Goal: Book appointment/travel/reservation

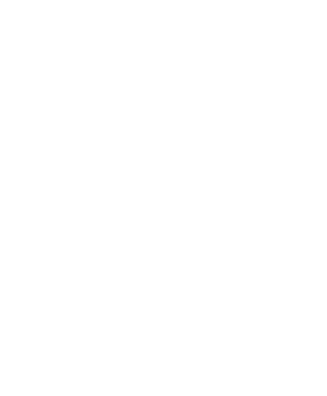
scroll to position [28, 0]
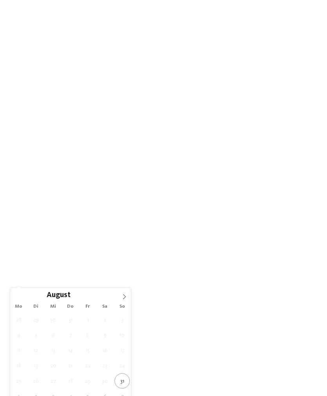
click at [123, 298] on icon at bounding box center [124, 296] width 5 height 5
type div "[DATE]"
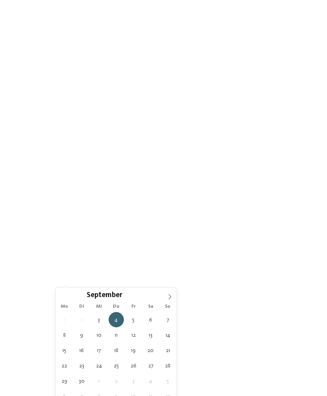
type div "11.09.2025"
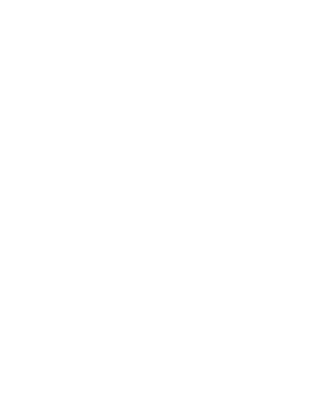
click at [134, 260] on span "Region" at bounding box center [123, 257] width 24 height 5
click at [210, 202] on div at bounding box center [211, 206] width 8 height 8
click at [196, 242] on div "übernehmen" at bounding box center [164, 250] width 102 height 16
click at [185, 260] on span "Meine Wünsche" at bounding box center [172, 257] width 31 height 5
click at [275, 64] on div at bounding box center [273, 64] width 8 height 8
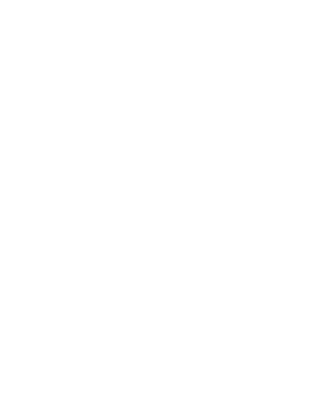
click at [275, 93] on div at bounding box center [273, 96] width 8 height 8
click at [149, 126] on div at bounding box center [148, 127] width 8 height 8
click at [229, 337] on div "übernehmen" at bounding box center [163, 345] width 227 height 16
click at [302, 293] on link "Hotel finden" at bounding box center [295, 286] width 43 height 14
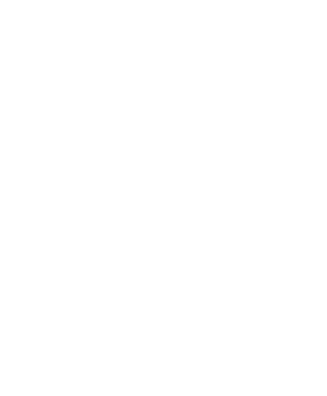
click at [180, 162] on div "Meine Wünsche" at bounding box center [168, 169] width 50 height 14
click at [275, 61] on icon at bounding box center [273, 63] width 5 height 5
click at [275, 94] on icon at bounding box center [273, 95] width 5 height 5
click at [274, 96] on div at bounding box center [273, 96] width 8 height 8
click at [154, 343] on span "übernehmen" at bounding box center [163, 345] width 33 height 5
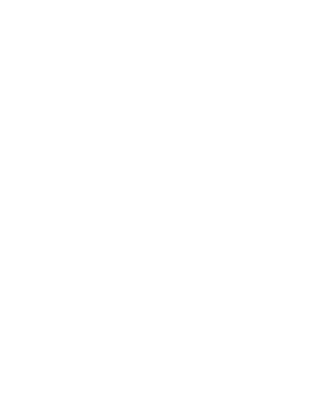
click at [183, 166] on div "Meine Wünsche" at bounding box center [168, 169] width 35 height 6
click at [272, 92] on div at bounding box center [273, 96] width 8 height 8
click at [158, 343] on span "übernehmen" at bounding box center [163, 345] width 33 height 5
click at [239, 165] on div "Family Experiences" at bounding box center [224, 169] width 56 height 14
click at [223, 80] on icon at bounding box center [226, 87] width 17 height 14
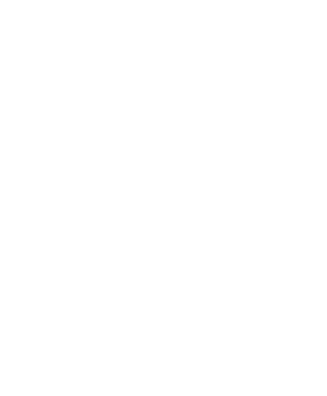
click at [188, 167] on icon at bounding box center [188, 168] width 3 height 3
click at [150, 125] on icon at bounding box center [147, 127] width 5 height 5
click at [156, 343] on span "übernehmen" at bounding box center [163, 345] width 33 height 5
click at [126, 163] on div "Region" at bounding box center [121, 169] width 39 height 14
click at [313, 117] on icon at bounding box center [311, 124] width 17 height 14
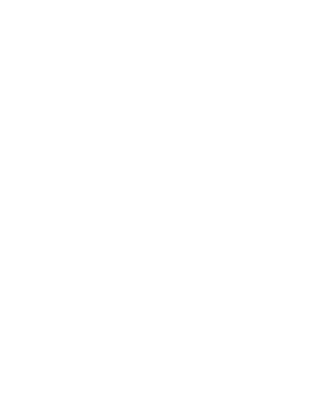
click at [229, 120] on icon at bounding box center [226, 127] width 17 height 14
click at [136, 163] on div "Region" at bounding box center [121, 169] width 39 height 14
click at [212, 202] on div at bounding box center [211, 206] width 8 height 8
click at [198, 242] on div "übernehmen" at bounding box center [164, 250] width 102 height 16
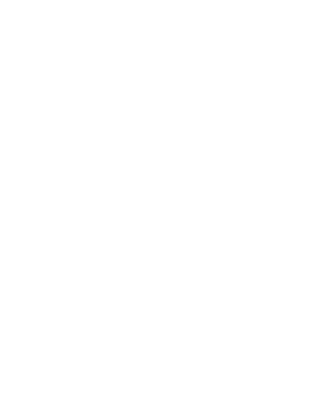
click at [179, 162] on span "Familie [PERSON_NAME]" at bounding box center [217, 166] width 84 height 9
click at [182, 167] on span "Meine Wünsche" at bounding box center [168, 169] width 31 height 5
click at [276, 56] on div "Schwimmbad im Freien" at bounding box center [226, 63] width 102 height 17
click at [277, 92] on div at bounding box center [273, 96] width 8 height 8
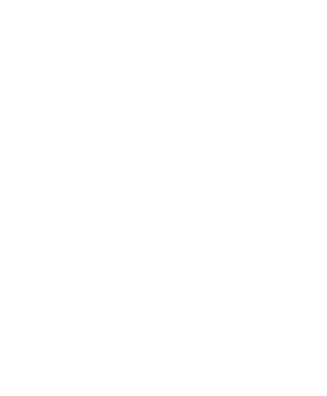
click at [147, 127] on div at bounding box center [148, 127] width 8 height 8
click at [246, 337] on div "übernehmen" at bounding box center [163, 345] width 227 height 16
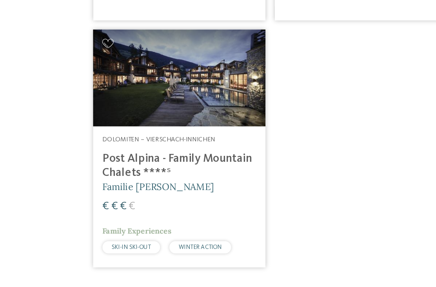
scroll to position [349, 0]
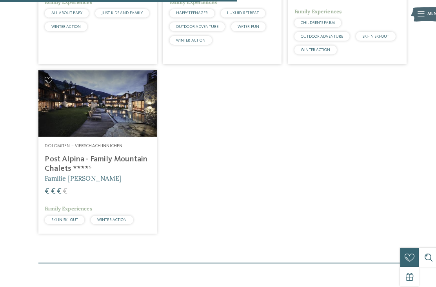
click at [112, 165] on h4 "Post Alpina - Family Mountain Chalets ****ˢ" at bounding box center [96, 160] width 104 height 19
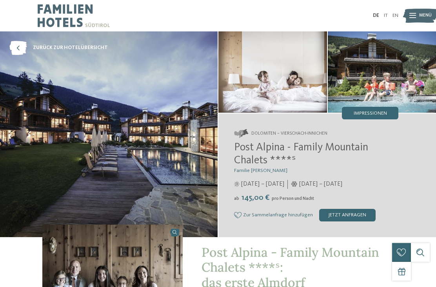
click at [417, 11] on img at bounding box center [420, 15] width 35 height 17
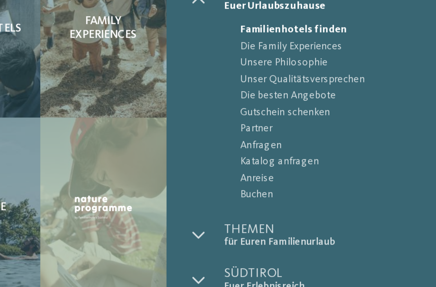
click at [324, 109] on span "Anfragen" at bounding box center [373, 113] width 99 height 8
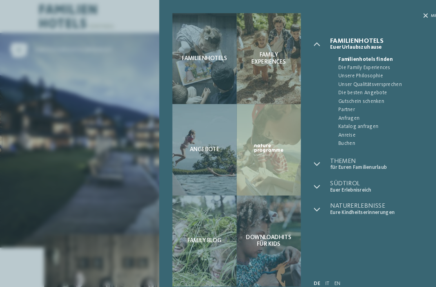
click at [407, 17] on icon at bounding box center [407, 15] width 4 height 4
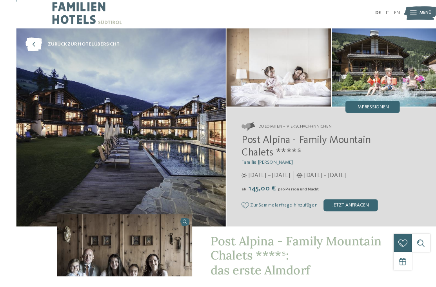
scroll to position [74, 0]
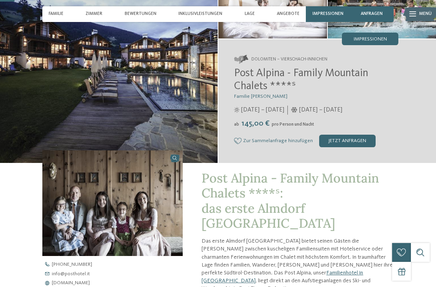
click at [360, 142] on div "jetzt anfragen" at bounding box center [347, 140] width 56 height 13
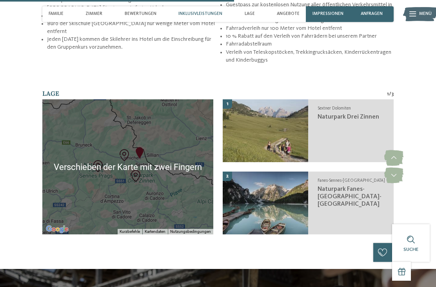
scroll to position [1186, 0]
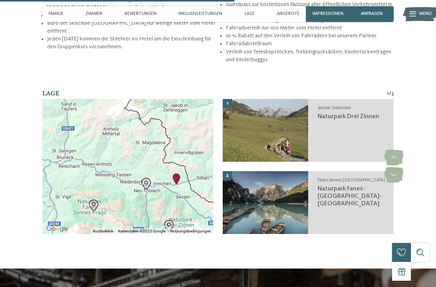
click at [425, 102] on section "Lage 1 / 3 Wenn du die Karte mit Touch-Gesten bewegen möchtest, musst du sie do…" at bounding box center [218, 166] width 427 height 154
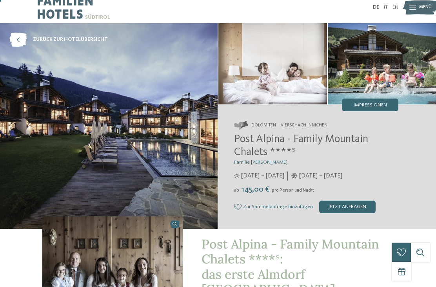
scroll to position [11, 0]
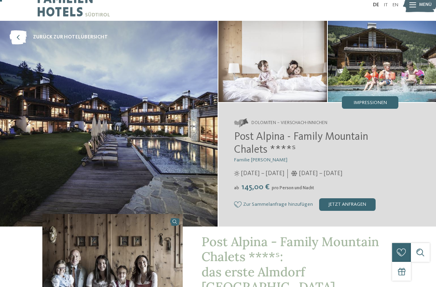
click at [384, 104] on span "Impressionen" at bounding box center [370, 102] width 33 height 5
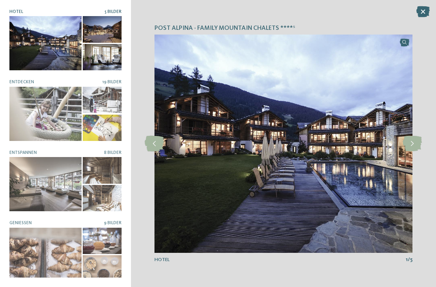
click at [420, 151] on icon at bounding box center [412, 144] width 19 height 16
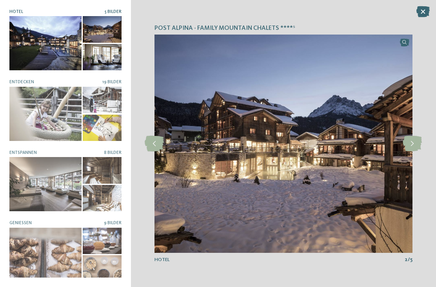
click at [416, 151] on icon at bounding box center [412, 144] width 19 height 16
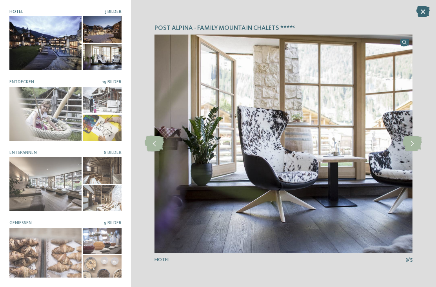
click at [416, 151] on icon at bounding box center [412, 144] width 19 height 16
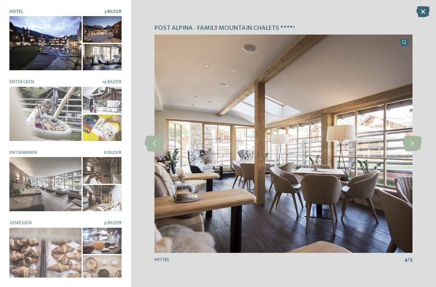
click at [414, 151] on icon at bounding box center [412, 144] width 19 height 16
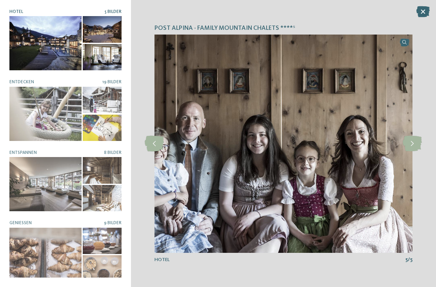
click at [416, 151] on icon at bounding box center [412, 144] width 19 height 16
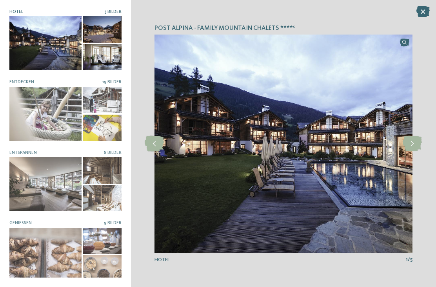
click at [415, 151] on icon at bounding box center [412, 144] width 19 height 16
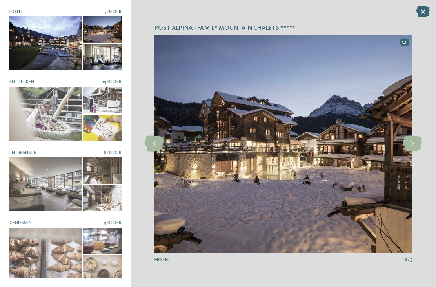
click at [422, 151] on icon at bounding box center [412, 144] width 19 height 16
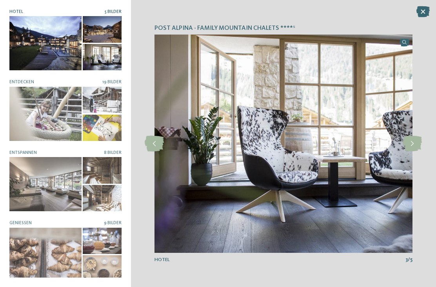
click at [420, 169] on div "Post Alpina - Family Mountain Chalets ****ˢ slide 3 of 5 3" at bounding box center [283, 143] width 305 height 287
click at [426, 15] on icon at bounding box center [422, 11] width 13 height 11
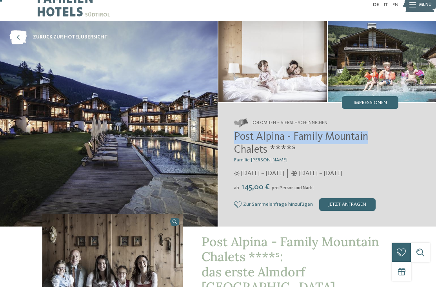
copy span "Post Alpina - Family Mountain"
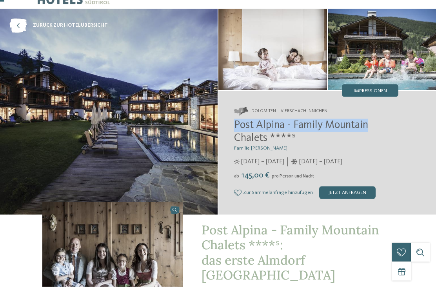
scroll to position [23, 0]
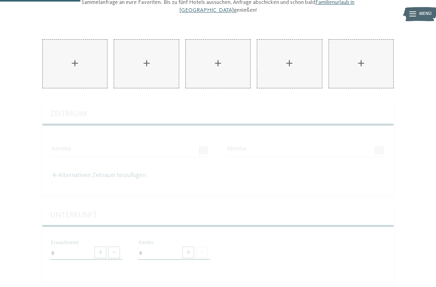
scroll to position [132, 0]
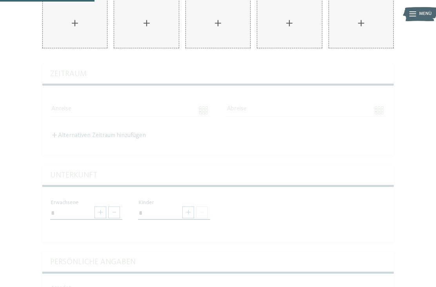
click at [60, 71] on div "Unterkunft Cavallino Bianco Family Spa Grand Hotel****s ****S AKI Family Resort…" at bounding box center [217, 261] width 351 height 394
click at [53, 99] on div "Unterkunft Cavallino Bianco Family Spa Grand Hotel****s ****S AKI Family Resort…" at bounding box center [217, 261] width 351 height 394
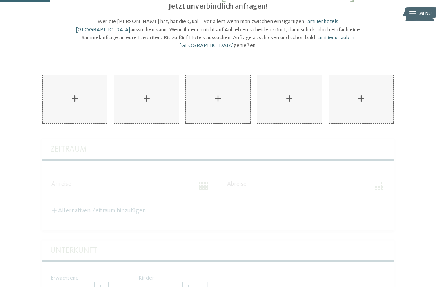
scroll to position [55, 0]
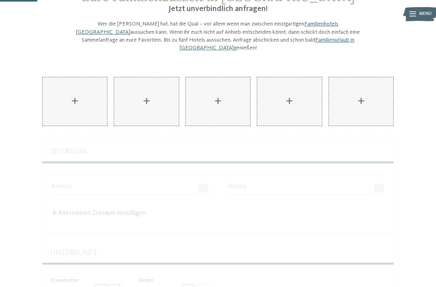
click at [69, 91] on div "AKI Family Resort PLOSE hinzufügen" at bounding box center [75, 101] width 64 height 48
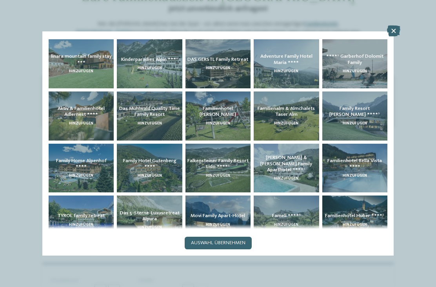
click at [396, 31] on icon at bounding box center [393, 30] width 13 height 11
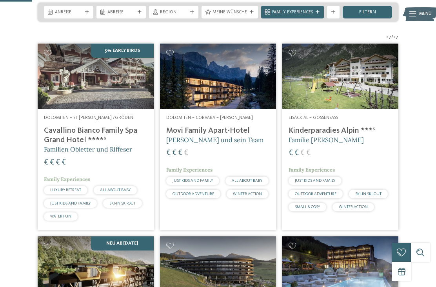
scroll to position [140, 0]
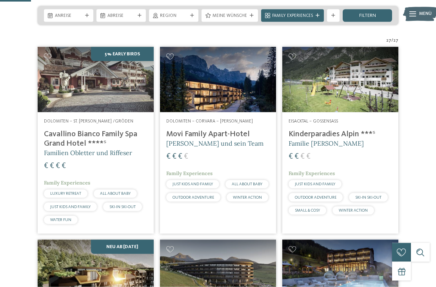
click at [134, 107] on img at bounding box center [96, 79] width 116 height 65
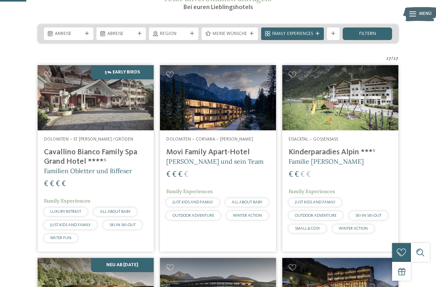
scroll to position [170, 0]
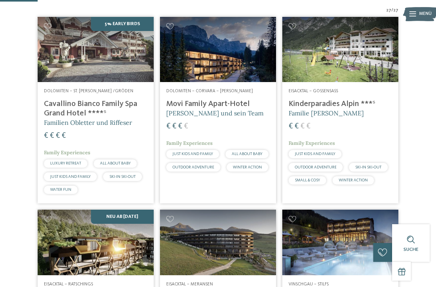
click at [239, 81] on img at bounding box center [218, 49] width 116 height 65
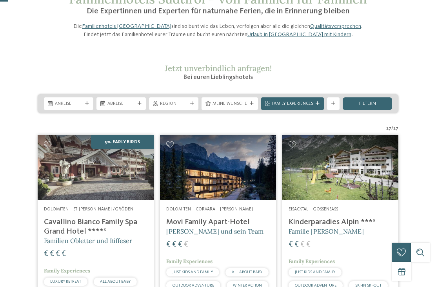
scroll to position [111, 0]
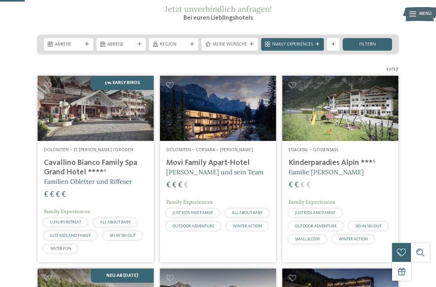
click at [349, 141] on img at bounding box center [340, 108] width 116 height 65
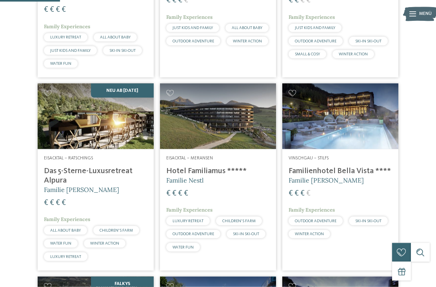
scroll to position [354, 0]
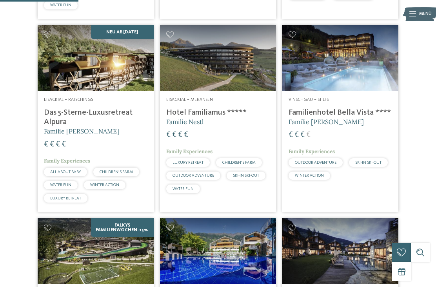
click at [58, 77] on img at bounding box center [96, 57] width 116 height 65
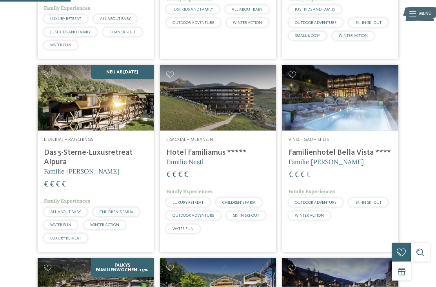
scroll to position [318, 0]
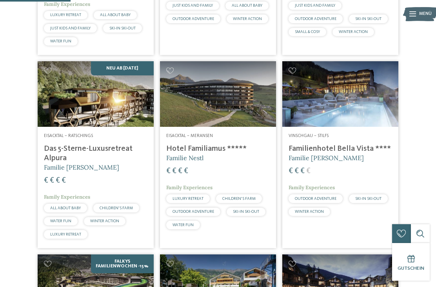
click at [242, 119] on img at bounding box center [218, 93] width 116 height 65
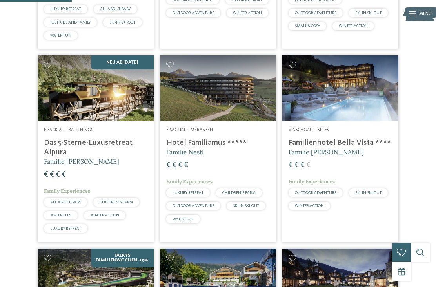
scroll to position [325, 0]
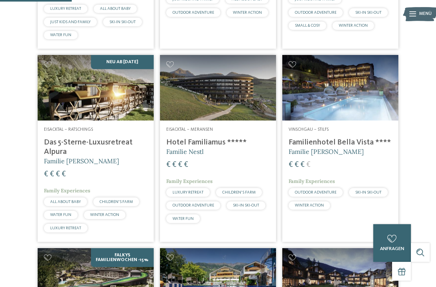
click at [350, 114] on img at bounding box center [340, 87] width 116 height 65
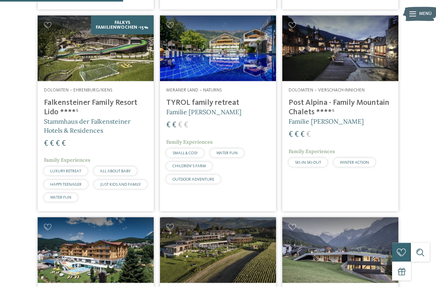
scroll to position [560, 0]
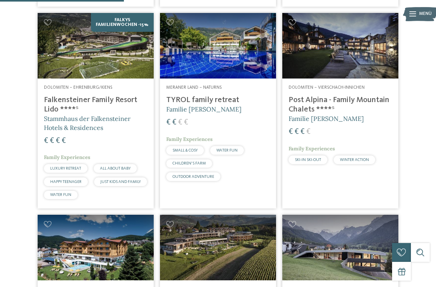
click at [227, 113] on h5 "Familie [PERSON_NAME]" at bounding box center [218, 109] width 104 height 9
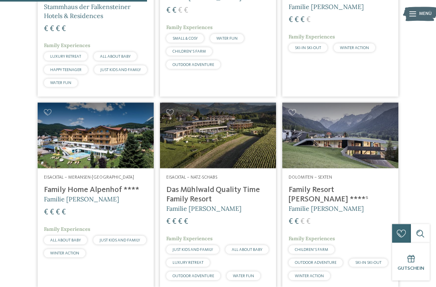
scroll to position [672, 0]
click at [203, 204] on h4 "Das Mühlwald Quality Time Family Resort" at bounding box center [218, 194] width 104 height 19
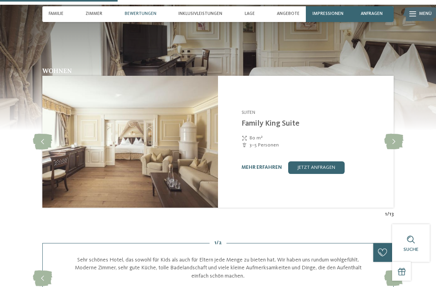
scroll to position [606, 0]
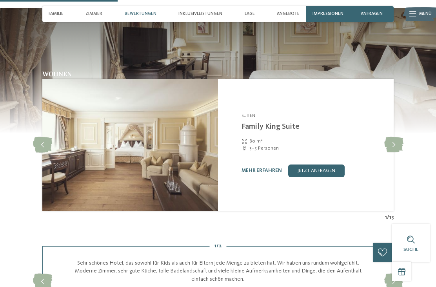
click at [396, 137] on icon at bounding box center [393, 145] width 19 height 16
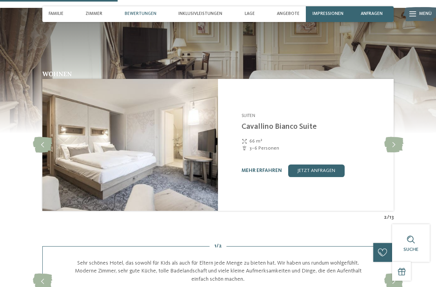
click at [393, 137] on icon at bounding box center [393, 145] width 19 height 16
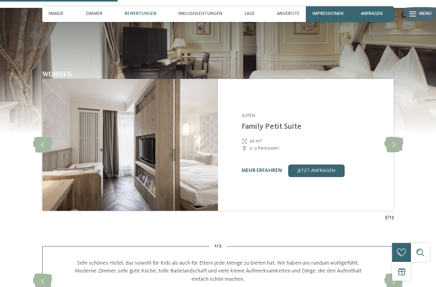
click at [396, 137] on icon at bounding box center [393, 145] width 19 height 16
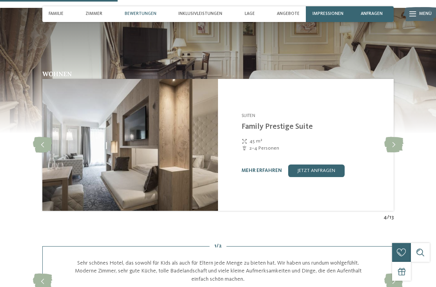
click at [398, 137] on icon at bounding box center [393, 145] width 19 height 16
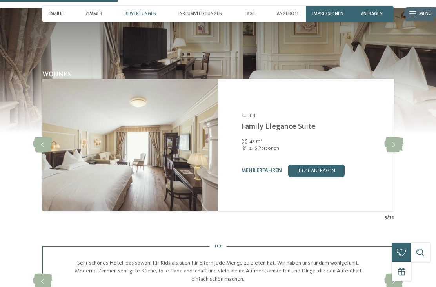
click at [399, 137] on icon at bounding box center [393, 145] width 19 height 16
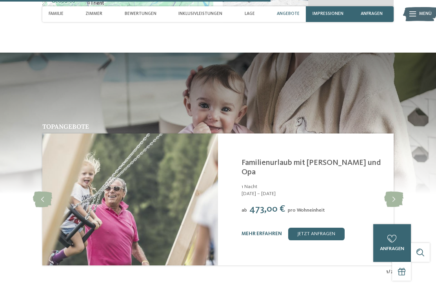
scroll to position [1376, 0]
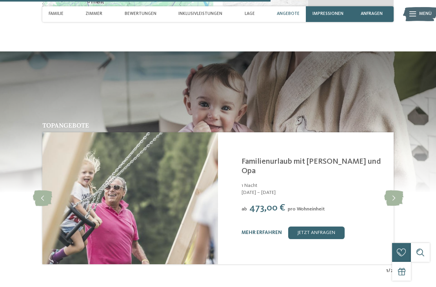
click at [400, 190] on icon at bounding box center [393, 198] width 19 height 16
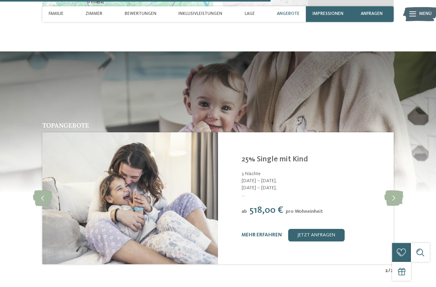
click at [397, 190] on icon at bounding box center [393, 198] width 19 height 16
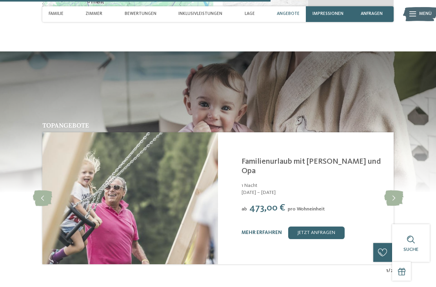
click at [395, 190] on icon at bounding box center [393, 198] width 19 height 16
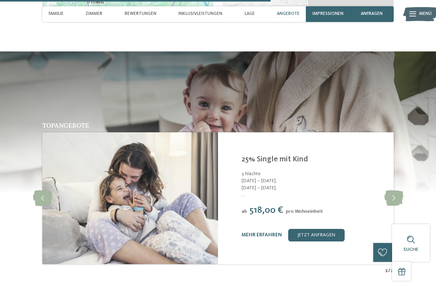
click at [398, 190] on icon at bounding box center [393, 198] width 19 height 16
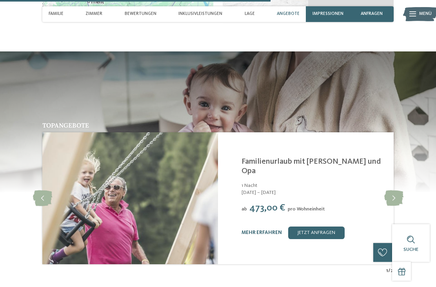
click at [397, 190] on icon at bounding box center [393, 198] width 19 height 16
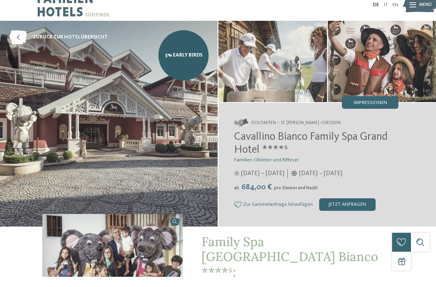
scroll to position [11, 0]
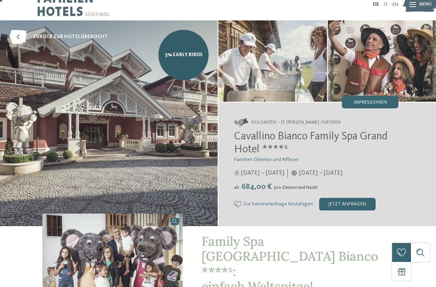
click at [384, 100] on span "Impressionen" at bounding box center [370, 102] width 33 height 5
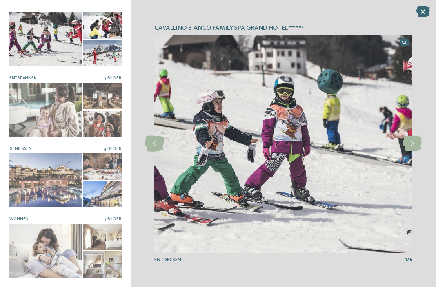
scroll to position [4, 0]
click at [424, 15] on icon at bounding box center [422, 11] width 13 height 11
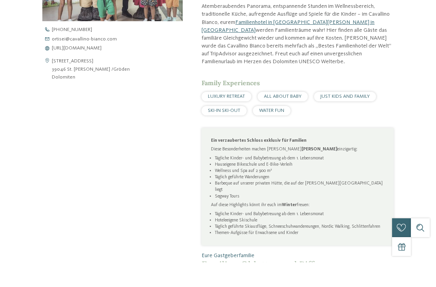
scroll to position [309, 0]
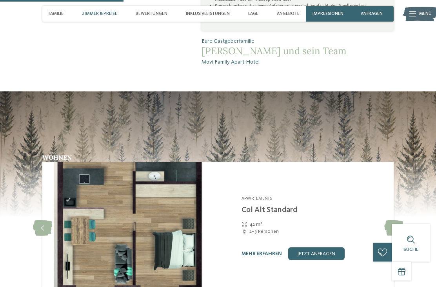
scroll to position [676, 0]
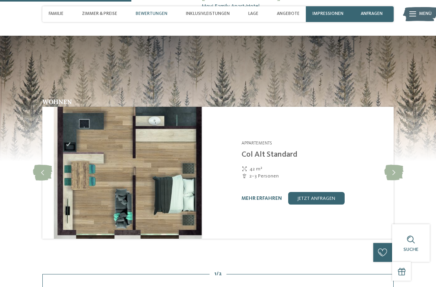
click at [394, 165] on icon at bounding box center [393, 173] width 19 height 16
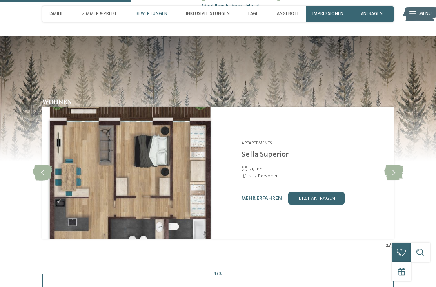
click at [396, 165] on icon at bounding box center [393, 173] width 19 height 16
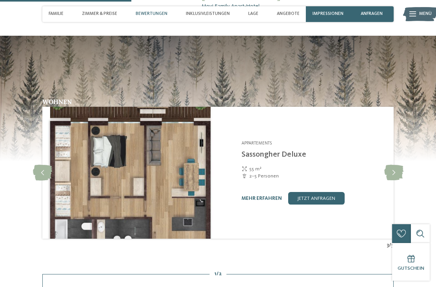
click at [401, 165] on icon at bounding box center [393, 173] width 19 height 16
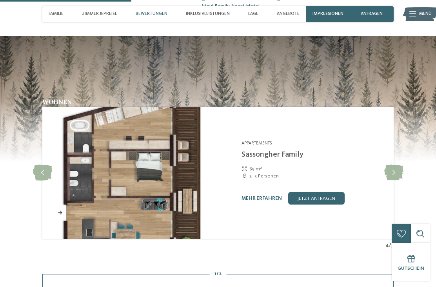
click at [401, 165] on icon at bounding box center [393, 173] width 19 height 16
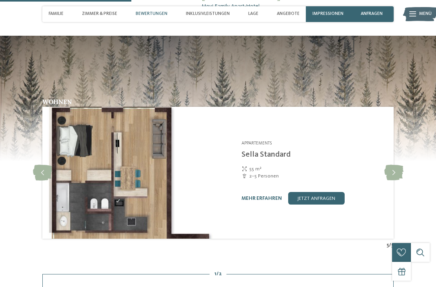
click at [398, 165] on icon at bounding box center [393, 173] width 19 height 16
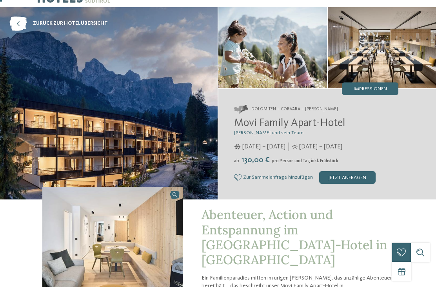
scroll to position [4, 0]
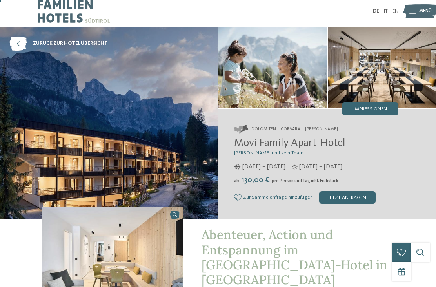
click at [382, 104] on div "Impressionen" at bounding box center [370, 108] width 56 height 13
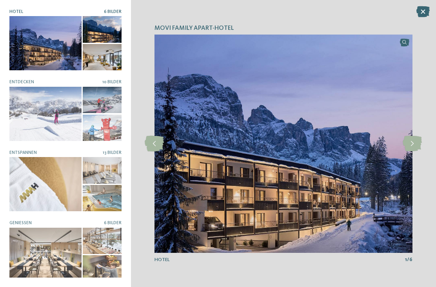
click at [413, 141] on icon at bounding box center [412, 144] width 19 height 16
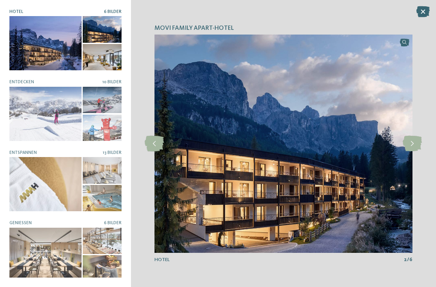
click at [416, 142] on icon at bounding box center [412, 144] width 19 height 16
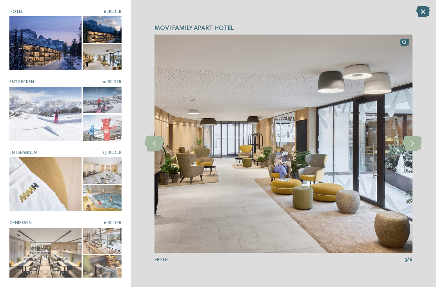
click at [416, 150] on icon at bounding box center [412, 144] width 19 height 16
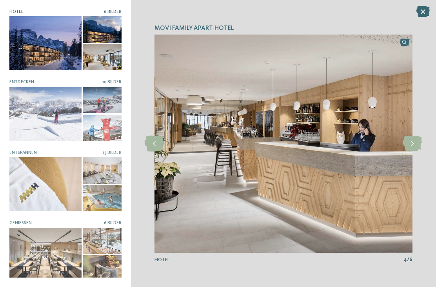
click at [416, 145] on icon at bounding box center [412, 144] width 19 height 16
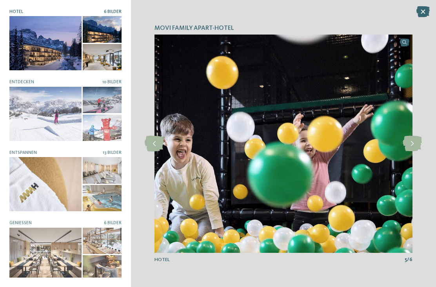
click at [417, 149] on icon at bounding box center [412, 144] width 19 height 16
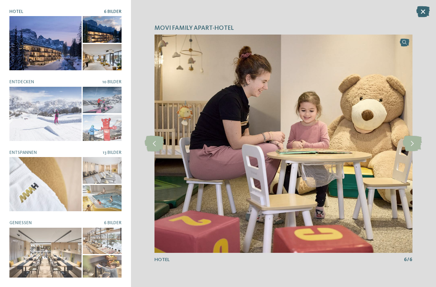
click at [413, 149] on icon at bounding box center [412, 144] width 19 height 16
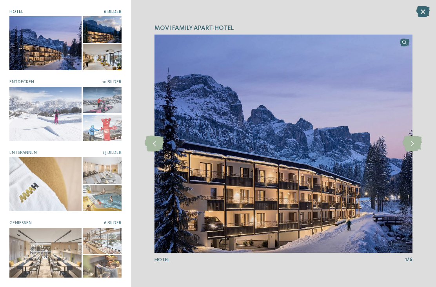
click at [413, 151] on icon at bounding box center [412, 144] width 19 height 16
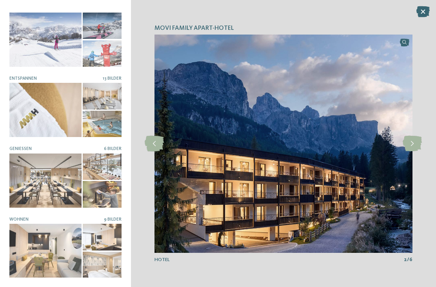
scroll to position [74, 0]
click at [49, 247] on div at bounding box center [45, 251] width 72 height 54
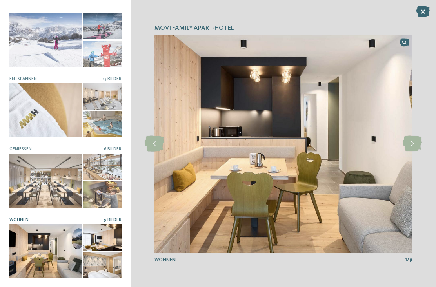
click at [415, 144] on icon at bounding box center [412, 144] width 19 height 16
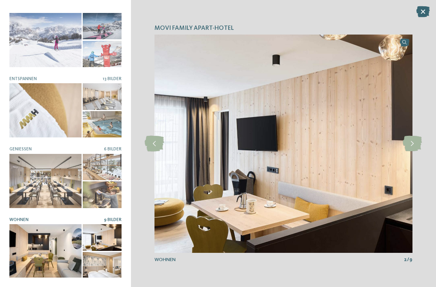
click at [413, 147] on icon at bounding box center [412, 144] width 19 height 16
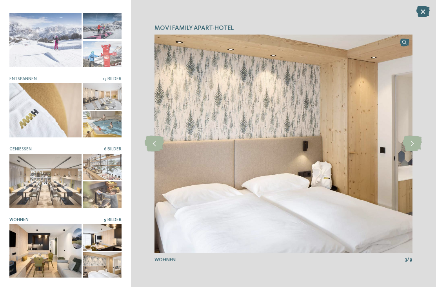
click at [424, 12] on icon at bounding box center [422, 11] width 13 height 11
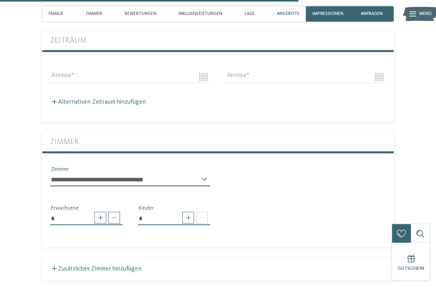
scroll to position [1273, 0]
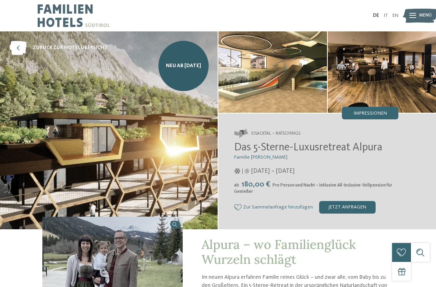
click at [384, 114] on span "Impressionen" at bounding box center [370, 113] width 33 height 5
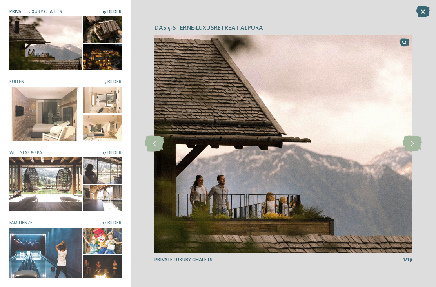
click at [416, 147] on icon at bounding box center [412, 144] width 19 height 16
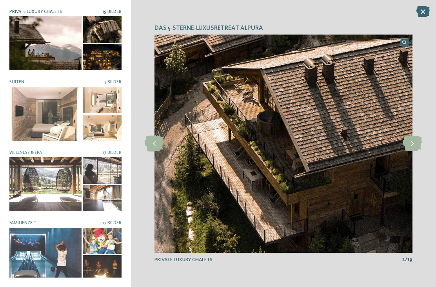
click at [416, 149] on icon at bounding box center [412, 144] width 19 height 16
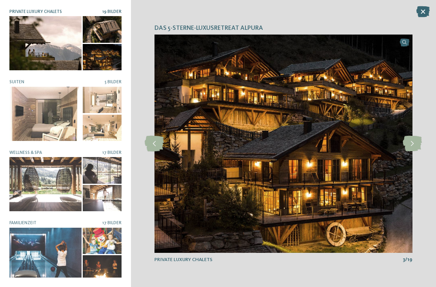
click at [415, 149] on icon at bounding box center [412, 144] width 19 height 16
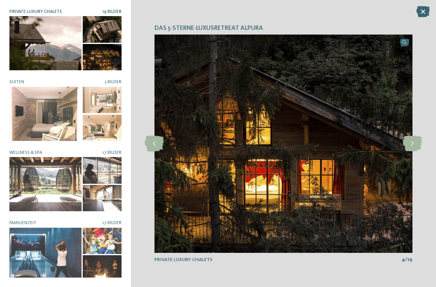
click at [25, 110] on div at bounding box center [45, 114] width 72 height 54
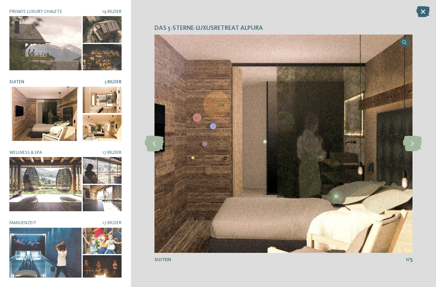
click at [410, 148] on icon at bounding box center [412, 144] width 19 height 16
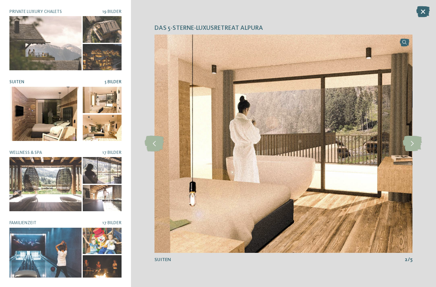
click at [407, 149] on icon at bounding box center [412, 144] width 19 height 16
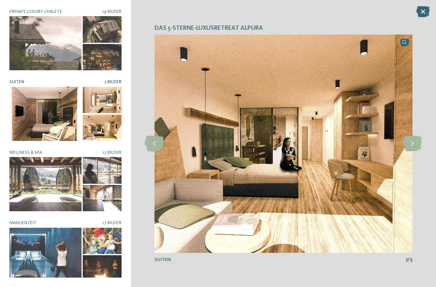
click at [410, 150] on icon at bounding box center [412, 144] width 19 height 16
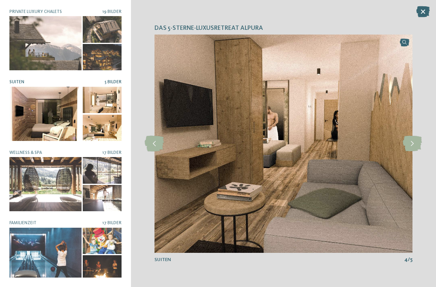
click at [28, 193] on div at bounding box center [45, 184] width 72 height 54
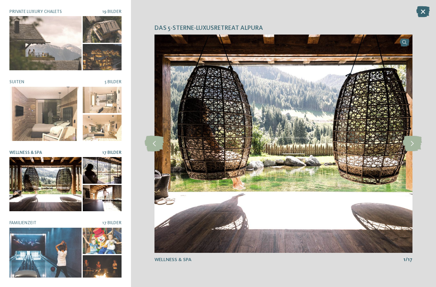
click at [414, 149] on icon at bounding box center [412, 144] width 19 height 16
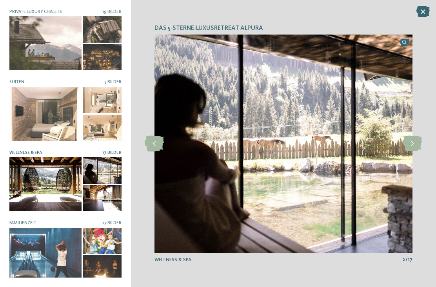
click at [414, 151] on icon at bounding box center [412, 144] width 19 height 16
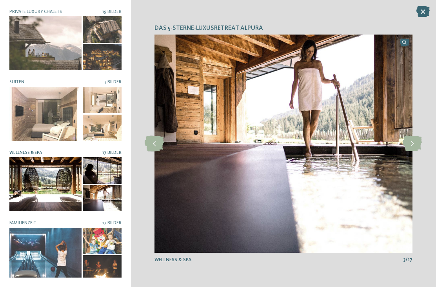
click at [417, 151] on icon at bounding box center [412, 144] width 19 height 16
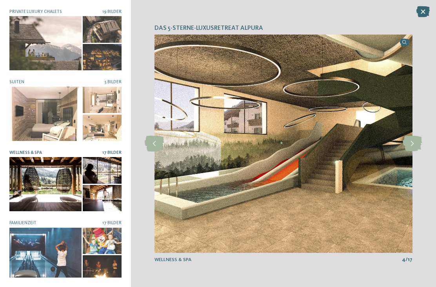
click at [417, 149] on icon at bounding box center [412, 144] width 19 height 16
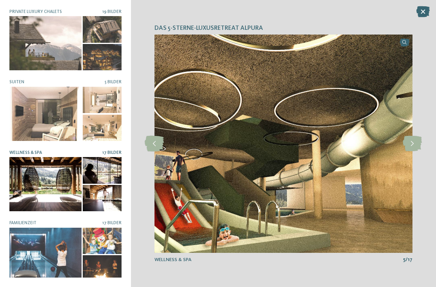
click at [416, 151] on icon at bounding box center [412, 144] width 19 height 16
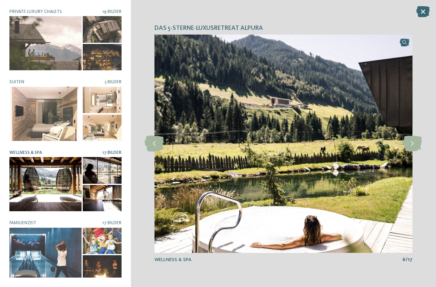
click at [413, 150] on icon at bounding box center [412, 144] width 19 height 16
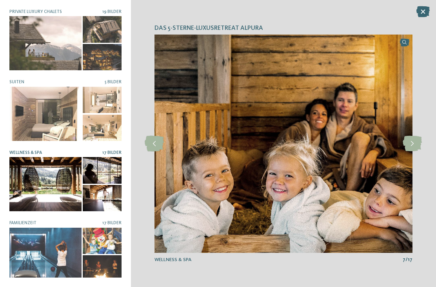
click at [412, 152] on div at bounding box center [412, 143] width 17 height 17
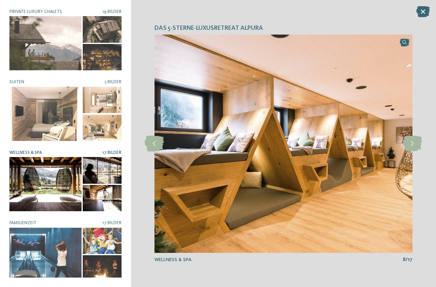
click at [411, 152] on div at bounding box center [412, 143] width 17 height 17
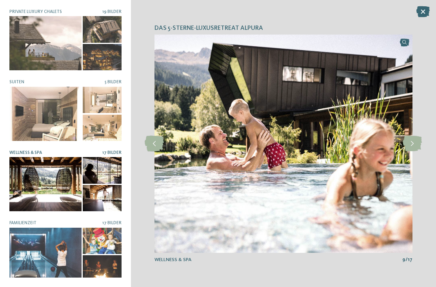
click at [412, 151] on icon at bounding box center [412, 144] width 19 height 16
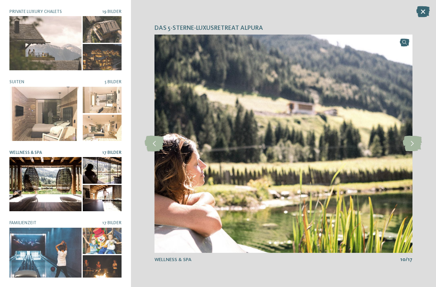
click at [409, 156] on img at bounding box center [283, 144] width 258 height 218
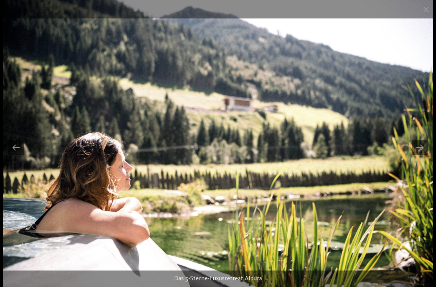
click at [431, 13] on span at bounding box center [426, 9] width 20 height 18
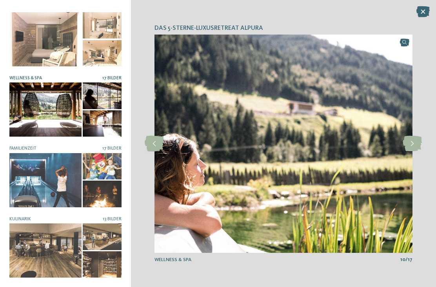
scroll to position [82, 0]
click at [29, 178] on div at bounding box center [45, 180] width 72 height 54
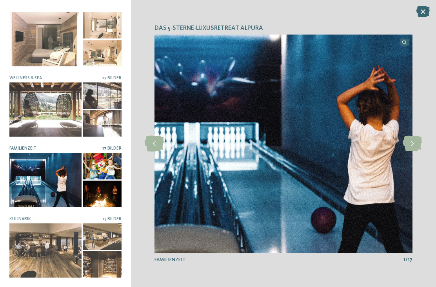
click at [416, 147] on icon at bounding box center [412, 144] width 19 height 16
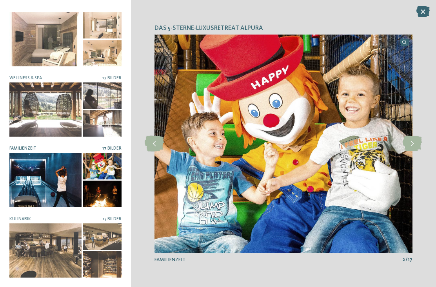
click at [416, 149] on icon at bounding box center [412, 144] width 19 height 16
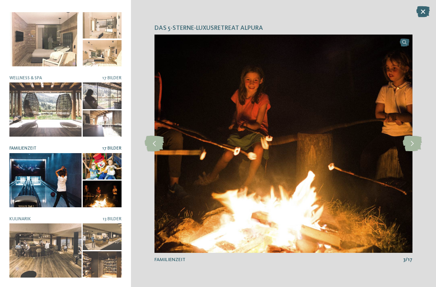
click at [415, 150] on icon at bounding box center [412, 144] width 19 height 16
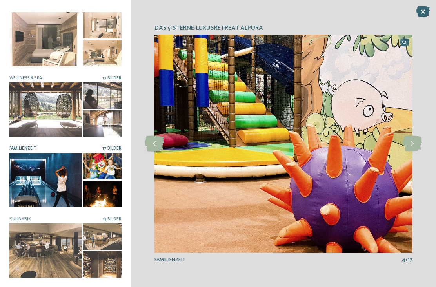
click at [27, 241] on div at bounding box center [45, 250] width 72 height 54
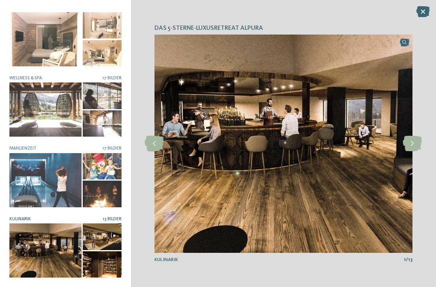
click at [413, 151] on div at bounding box center [412, 143] width 17 height 17
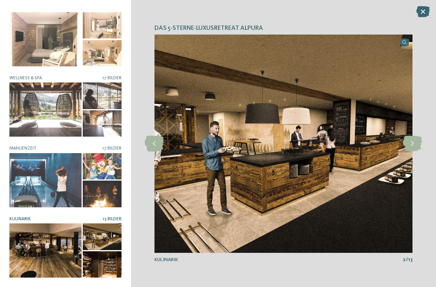
click at [414, 152] on div at bounding box center [412, 143] width 17 height 17
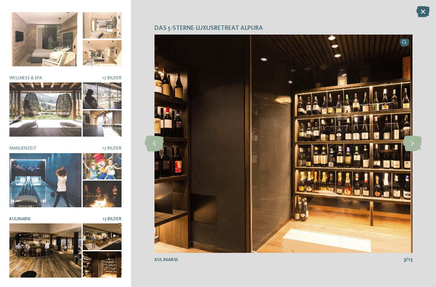
click at [428, 10] on icon at bounding box center [422, 11] width 13 height 11
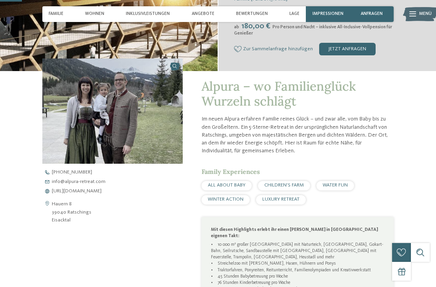
scroll to position [55, 0]
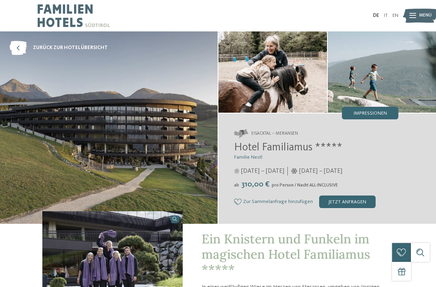
click at [383, 114] on span "Impressionen" at bounding box center [370, 113] width 33 height 5
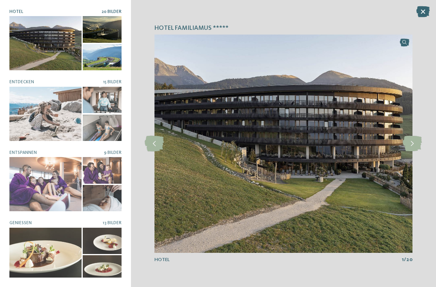
click at [416, 148] on icon at bounding box center [412, 144] width 19 height 16
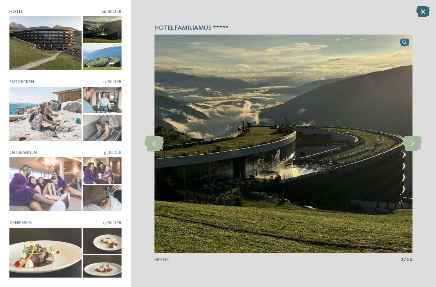
click at [412, 148] on icon at bounding box center [412, 144] width 19 height 16
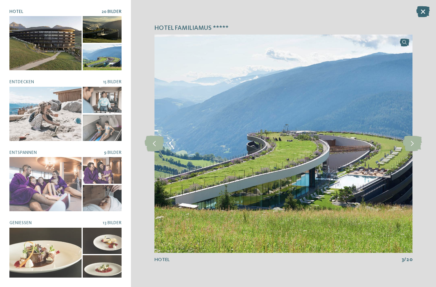
click at [415, 148] on icon at bounding box center [412, 144] width 19 height 16
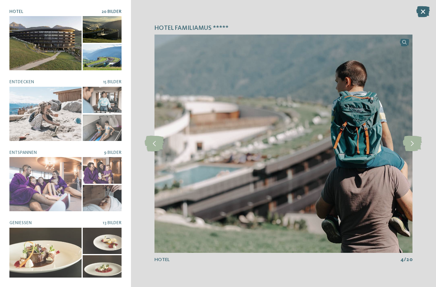
click at [415, 152] on div at bounding box center [412, 143] width 17 height 17
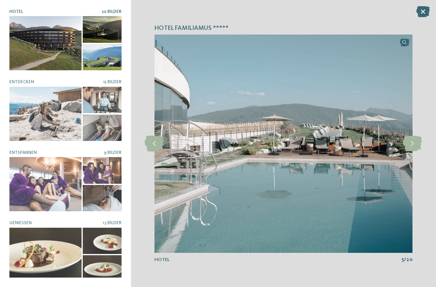
click at [415, 152] on div at bounding box center [412, 143] width 17 height 17
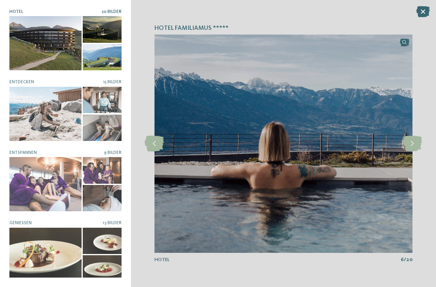
click at [416, 147] on icon at bounding box center [412, 144] width 19 height 16
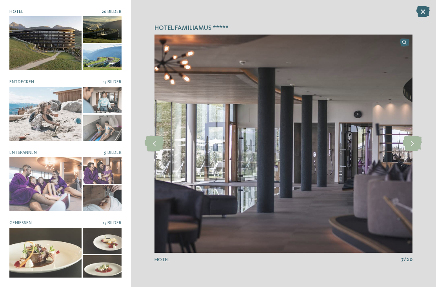
click at [413, 149] on icon at bounding box center [412, 144] width 19 height 16
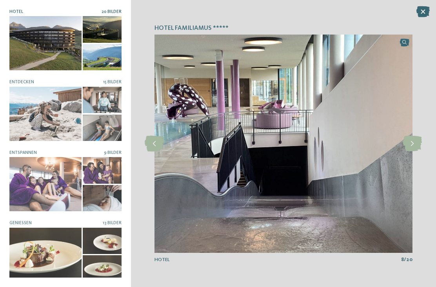
click at [412, 151] on icon at bounding box center [412, 144] width 19 height 16
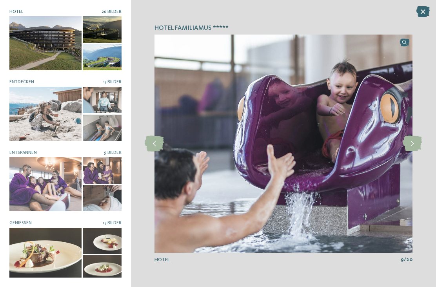
click at [411, 151] on icon at bounding box center [412, 144] width 19 height 16
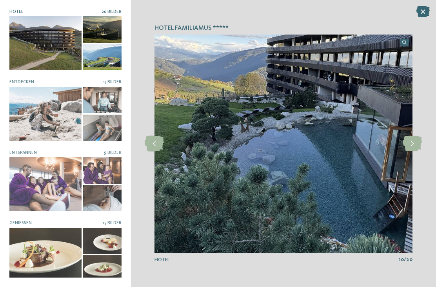
click at [411, 149] on icon at bounding box center [412, 144] width 19 height 16
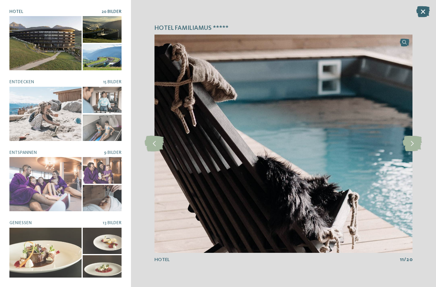
click at [409, 146] on icon at bounding box center [412, 144] width 19 height 16
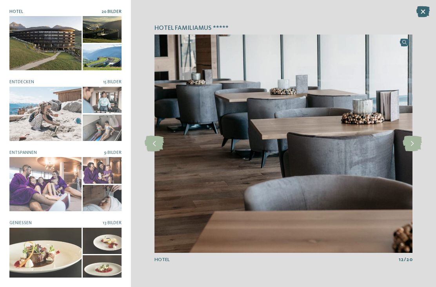
click at [405, 154] on img at bounding box center [283, 144] width 258 height 218
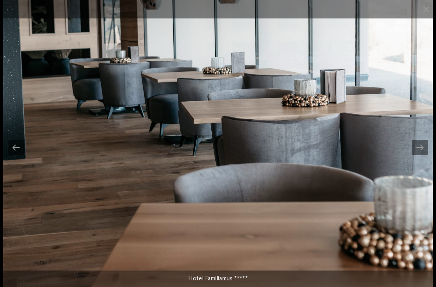
click at [428, 11] on span at bounding box center [426, 9] width 20 height 18
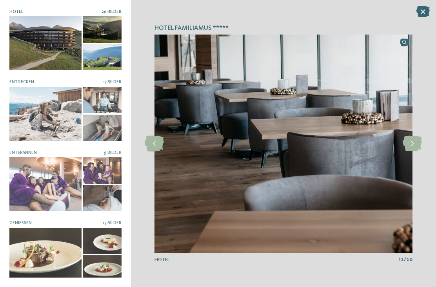
click at [30, 126] on div at bounding box center [45, 114] width 72 height 54
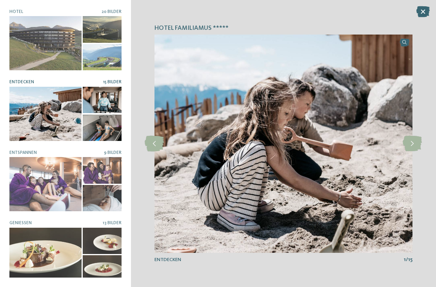
click at [411, 144] on icon at bounding box center [412, 144] width 19 height 16
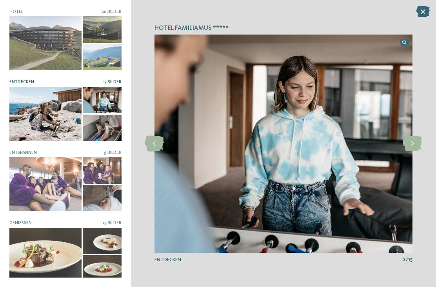
click at [415, 151] on div at bounding box center [412, 143] width 17 height 17
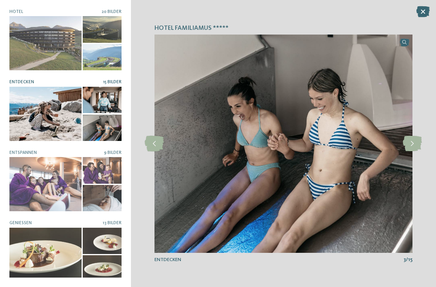
click at [416, 147] on icon at bounding box center [412, 144] width 19 height 16
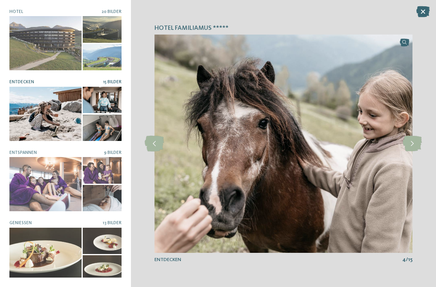
click at [420, 145] on icon at bounding box center [412, 144] width 19 height 16
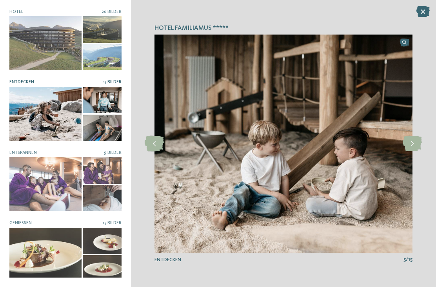
click at [414, 151] on icon at bounding box center [412, 144] width 19 height 16
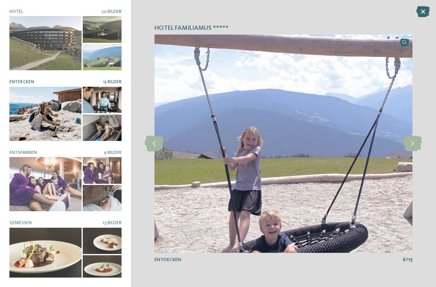
click at [412, 154] on img at bounding box center [283, 144] width 258 height 218
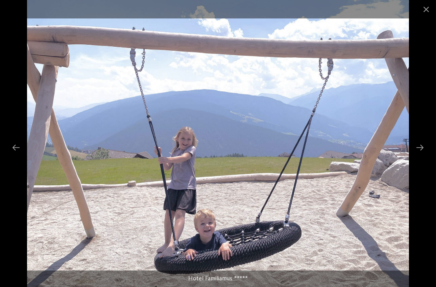
click at [429, 12] on span at bounding box center [426, 9] width 20 height 18
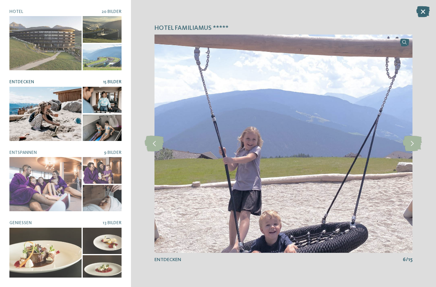
click at [416, 144] on icon at bounding box center [412, 144] width 19 height 16
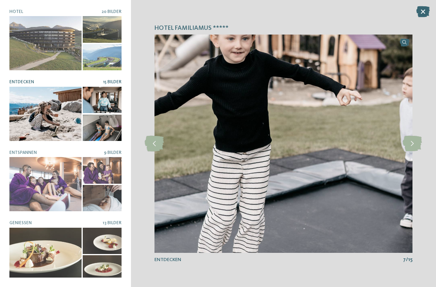
click at [414, 145] on icon at bounding box center [412, 144] width 19 height 16
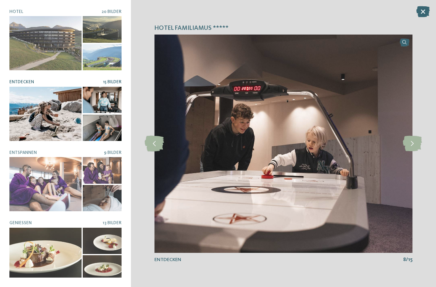
click at [415, 145] on icon at bounding box center [412, 144] width 19 height 16
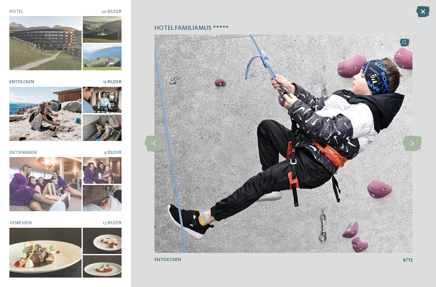
click at [412, 144] on icon at bounding box center [412, 144] width 19 height 16
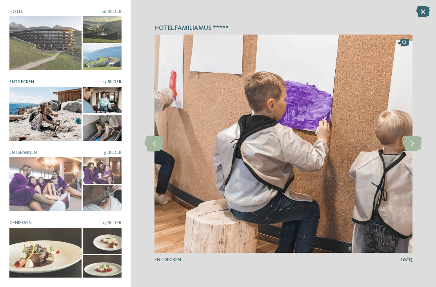
click at [416, 147] on icon at bounding box center [412, 144] width 19 height 16
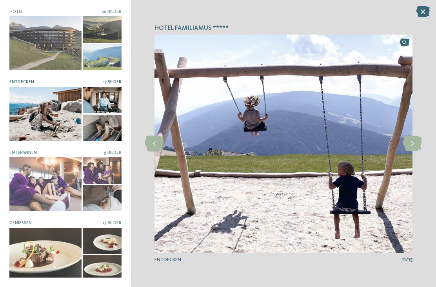
click at [414, 146] on icon at bounding box center [412, 144] width 19 height 16
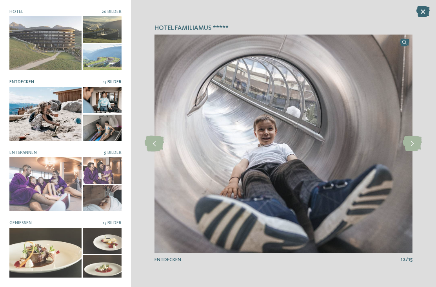
click at [416, 151] on icon at bounding box center [412, 144] width 19 height 16
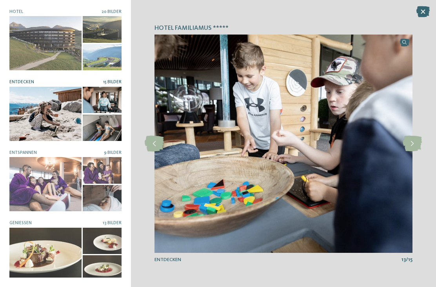
click at [414, 152] on div at bounding box center [412, 143] width 17 height 17
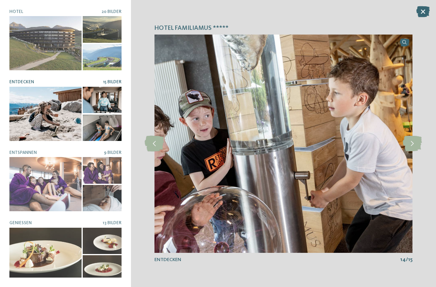
click at [411, 149] on icon at bounding box center [412, 144] width 19 height 16
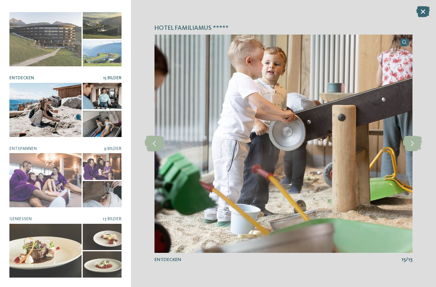
scroll to position [4, 0]
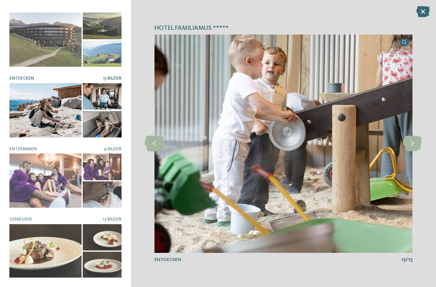
click at [425, 11] on icon at bounding box center [422, 11] width 13 height 11
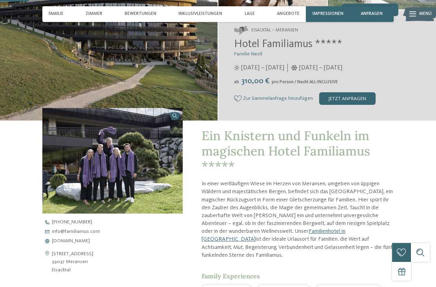
scroll to position [152, 0]
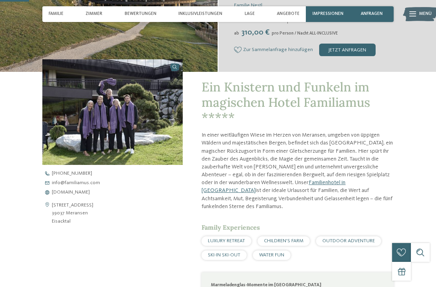
click at [87, 195] on span "www.familiamus.com" at bounding box center [71, 192] width 38 height 5
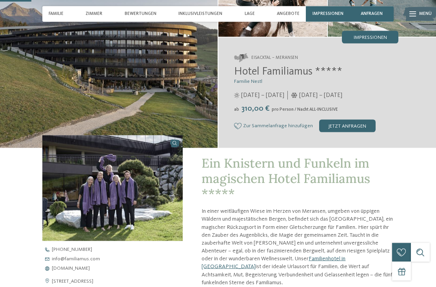
scroll to position [0, 0]
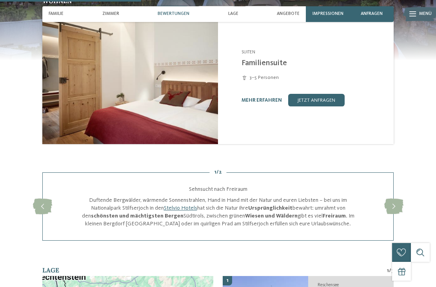
scroll to position [644, 0]
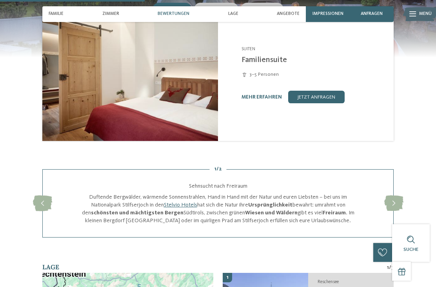
click at [396, 211] on icon at bounding box center [393, 203] width 19 height 16
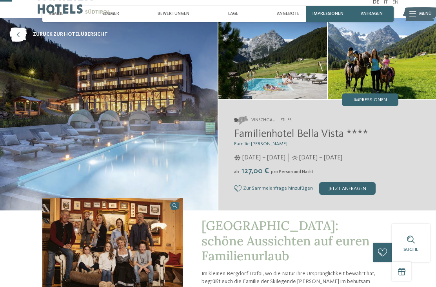
scroll to position [0, 0]
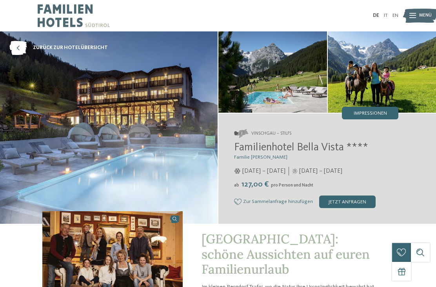
click at [373, 112] on span "Impressionen" at bounding box center [370, 113] width 33 height 5
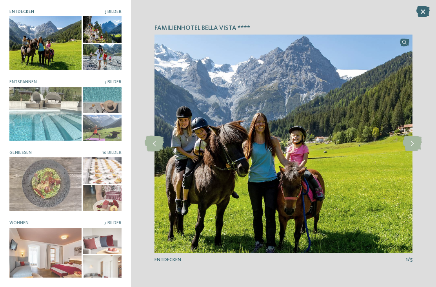
click at [416, 144] on icon at bounding box center [412, 144] width 19 height 16
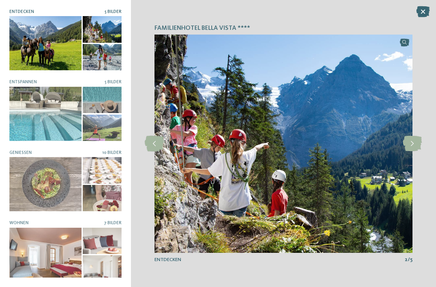
click at [413, 148] on icon at bounding box center [412, 144] width 19 height 16
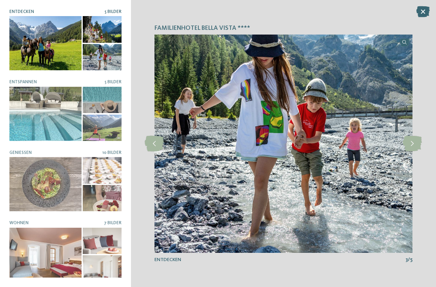
click at [413, 145] on icon at bounding box center [412, 144] width 19 height 16
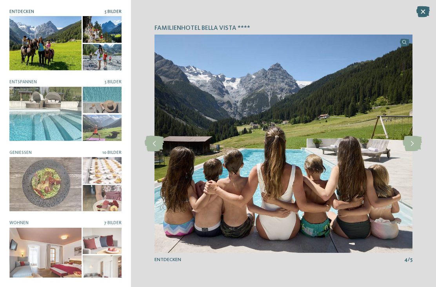
click at [414, 151] on icon at bounding box center [412, 144] width 19 height 16
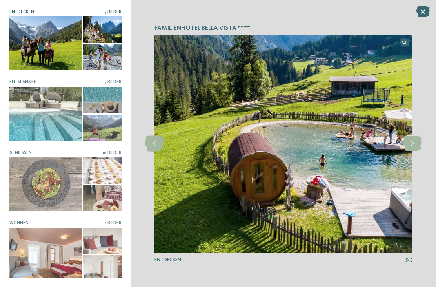
click at [37, 110] on div at bounding box center [45, 114] width 72 height 54
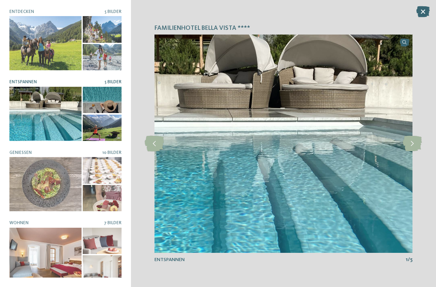
click at [419, 145] on icon at bounding box center [412, 144] width 19 height 16
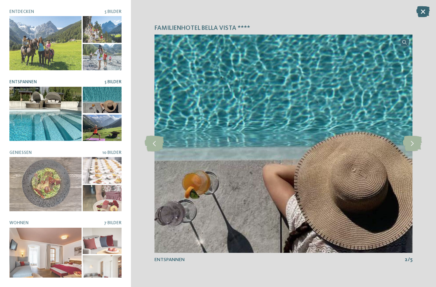
click at [417, 147] on icon at bounding box center [412, 144] width 19 height 16
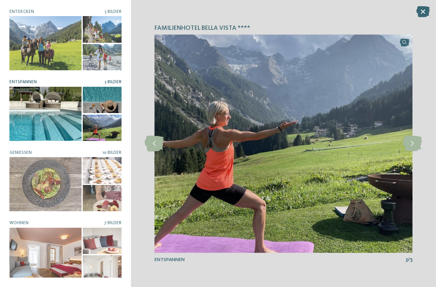
click at [418, 145] on icon at bounding box center [412, 144] width 19 height 16
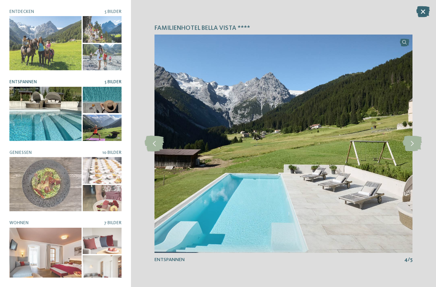
click at [414, 142] on icon at bounding box center [412, 144] width 19 height 16
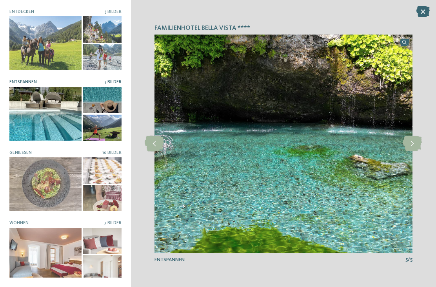
click at [30, 187] on div at bounding box center [45, 184] width 72 height 54
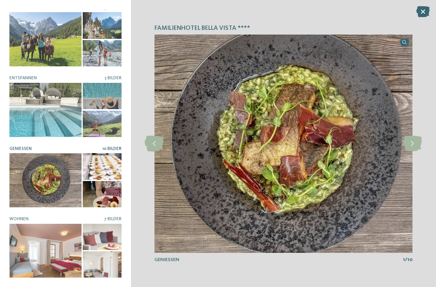
scroll to position [4, 0]
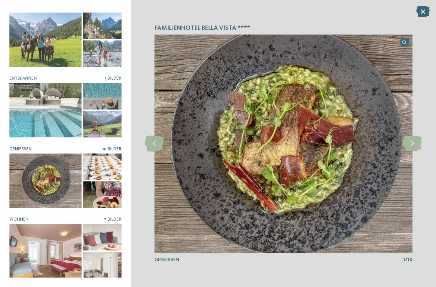
click at [26, 233] on div at bounding box center [45, 251] width 72 height 54
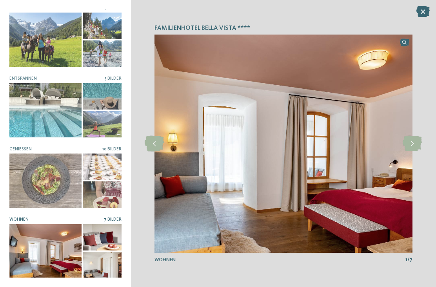
click at [421, 151] on div at bounding box center [412, 143] width 17 height 17
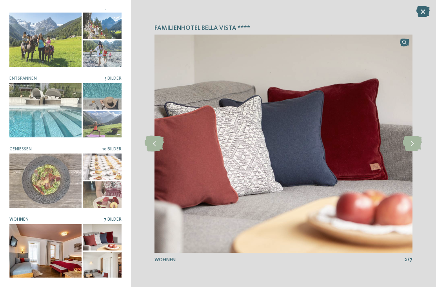
click at [419, 150] on icon at bounding box center [412, 144] width 19 height 16
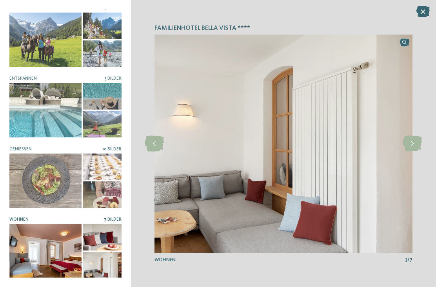
click at [422, 10] on icon at bounding box center [422, 11] width 13 height 11
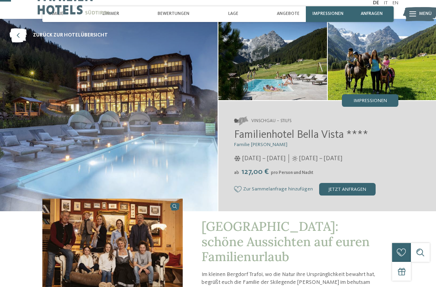
scroll to position [0, 0]
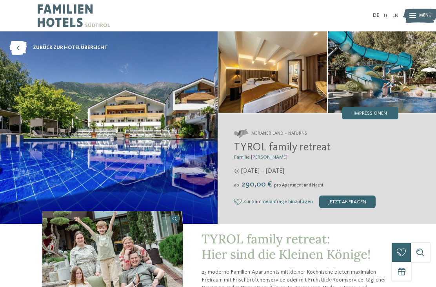
click at [383, 109] on div "Impressionen" at bounding box center [370, 113] width 56 height 13
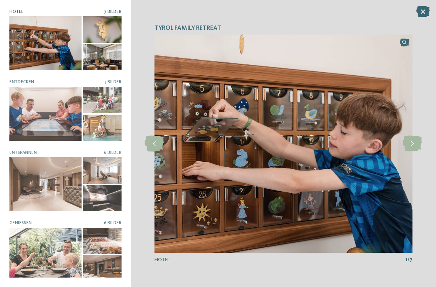
click at [418, 141] on icon at bounding box center [412, 144] width 19 height 16
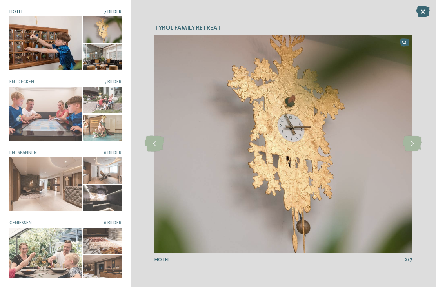
click at [418, 143] on icon at bounding box center [412, 144] width 19 height 16
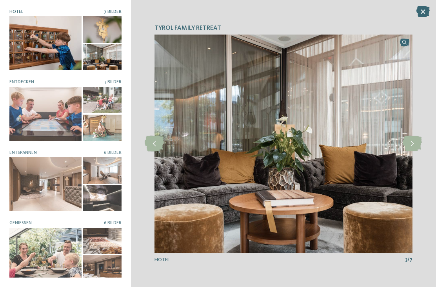
click at [416, 147] on icon at bounding box center [412, 144] width 19 height 16
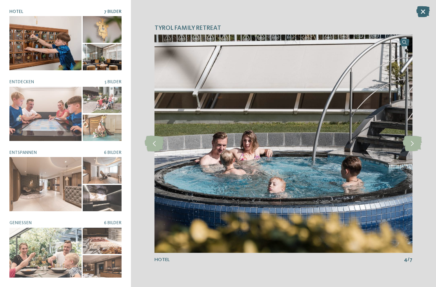
click at [420, 146] on icon at bounding box center [412, 144] width 19 height 16
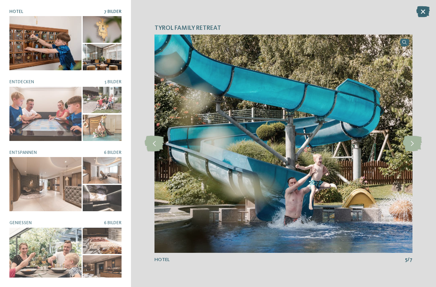
click at [418, 145] on icon at bounding box center [412, 144] width 19 height 16
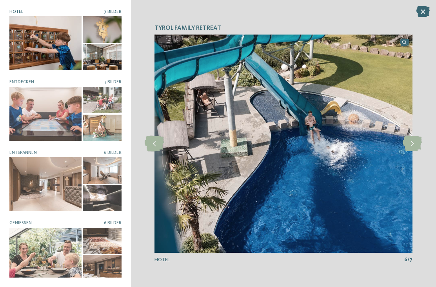
click at [418, 144] on icon at bounding box center [412, 144] width 19 height 16
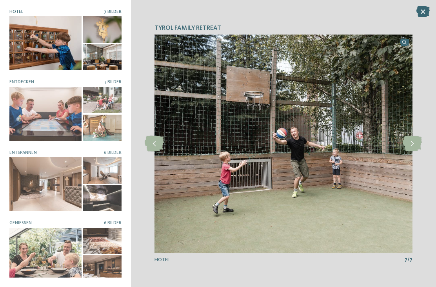
click at [418, 138] on icon at bounding box center [412, 144] width 19 height 16
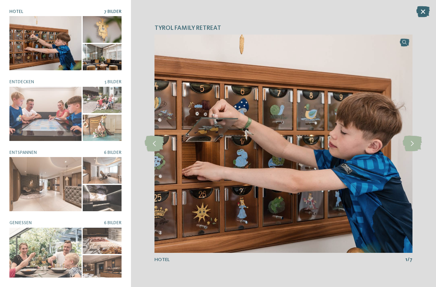
click at [421, 143] on icon at bounding box center [412, 144] width 19 height 16
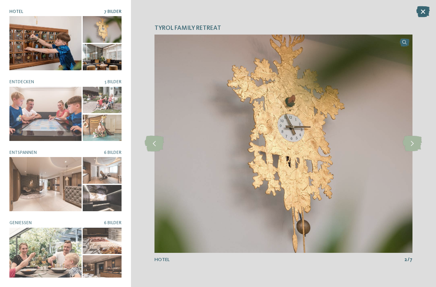
click at [24, 100] on div at bounding box center [45, 114] width 72 height 54
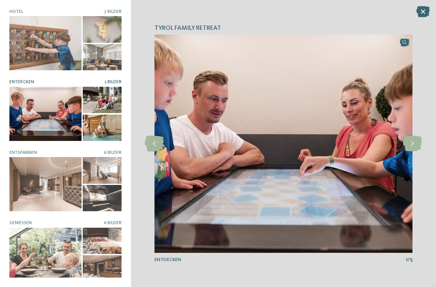
click at [420, 147] on icon at bounding box center [412, 144] width 19 height 16
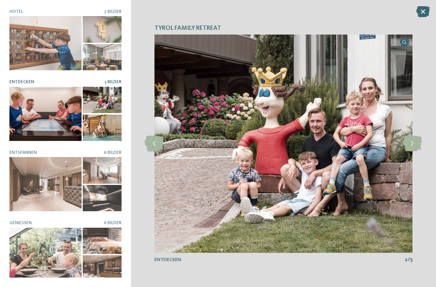
click at [415, 145] on icon at bounding box center [412, 144] width 19 height 16
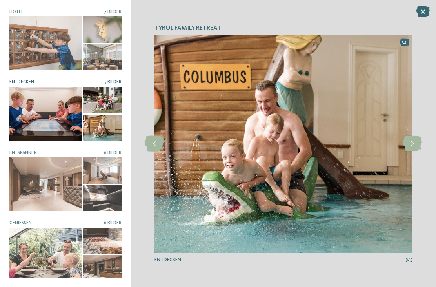
click at [416, 149] on icon at bounding box center [412, 144] width 19 height 16
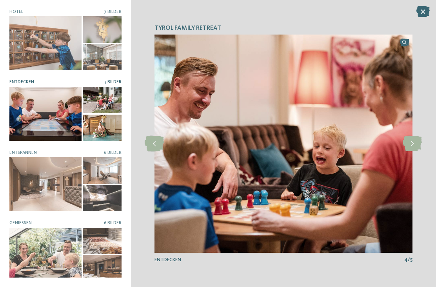
click at [417, 147] on icon at bounding box center [412, 144] width 19 height 16
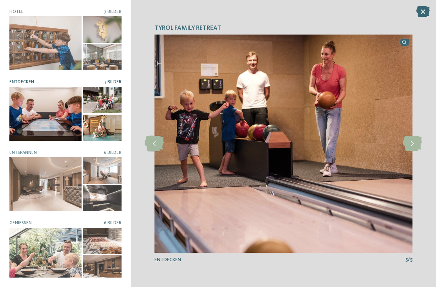
click at [414, 150] on icon at bounding box center [412, 144] width 19 height 16
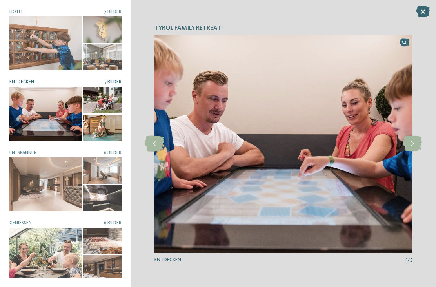
click at [32, 186] on div at bounding box center [45, 184] width 72 height 54
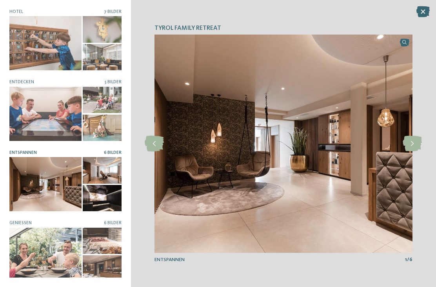
click at [415, 145] on icon at bounding box center [412, 144] width 19 height 16
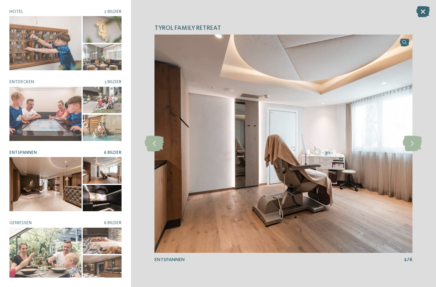
click at [416, 147] on icon at bounding box center [412, 144] width 19 height 16
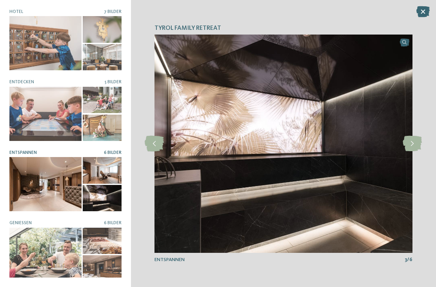
click at [415, 148] on icon at bounding box center [412, 144] width 19 height 16
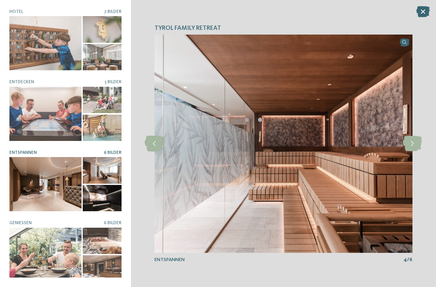
click at [413, 148] on icon at bounding box center [412, 144] width 19 height 16
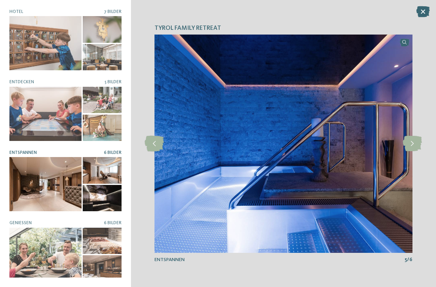
click at [415, 149] on icon at bounding box center [412, 144] width 19 height 16
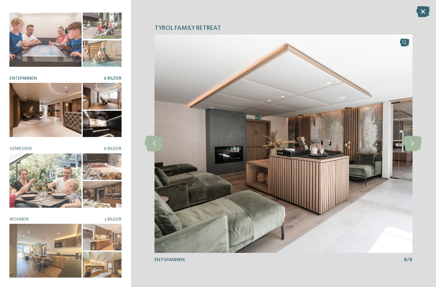
scroll to position [74, 0]
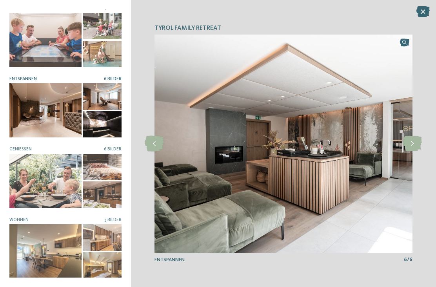
click at [24, 185] on div at bounding box center [45, 181] width 72 height 54
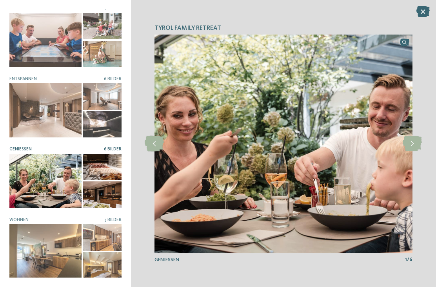
click at [413, 145] on icon at bounding box center [412, 144] width 19 height 16
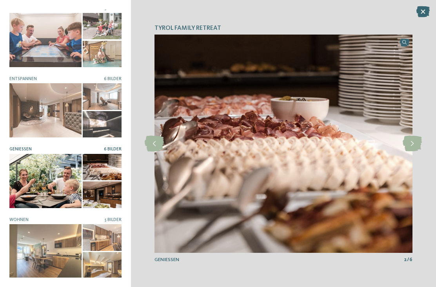
click at [415, 144] on icon at bounding box center [412, 144] width 19 height 16
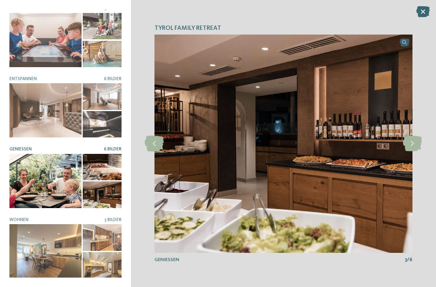
click at [415, 149] on icon at bounding box center [412, 144] width 19 height 16
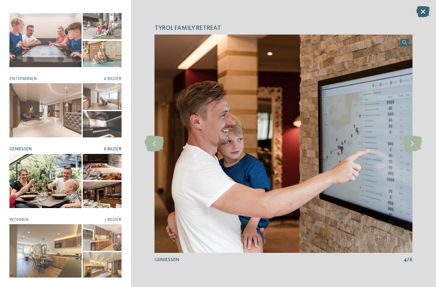
click at [414, 149] on icon at bounding box center [412, 144] width 19 height 16
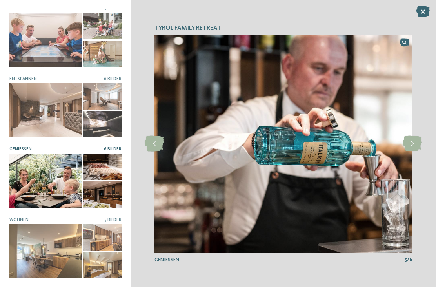
click at [416, 149] on icon at bounding box center [412, 144] width 19 height 16
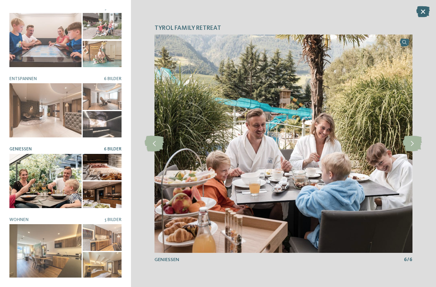
click at [35, 252] on div at bounding box center [45, 251] width 72 height 54
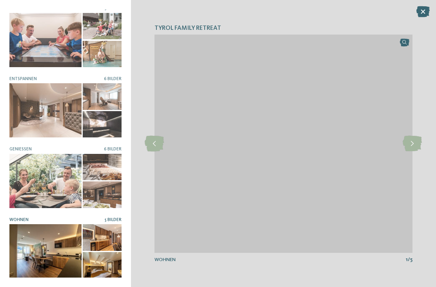
click at [29, 244] on div at bounding box center [45, 251] width 72 height 54
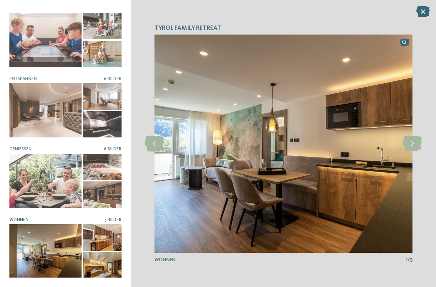
click at [418, 145] on icon at bounding box center [412, 144] width 19 height 16
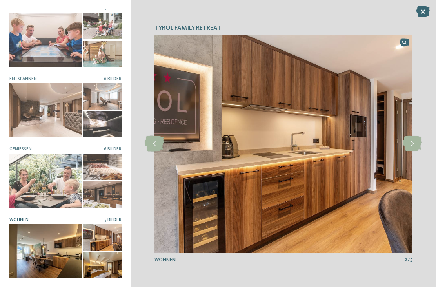
click at [414, 148] on icon at bounding box center [412, 144] width 19 height 16
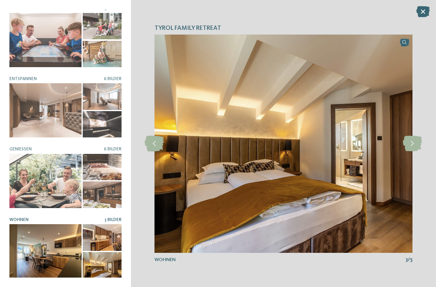
click at [425, 10] on icon at bounding box center [422, 11] width 13 height 11
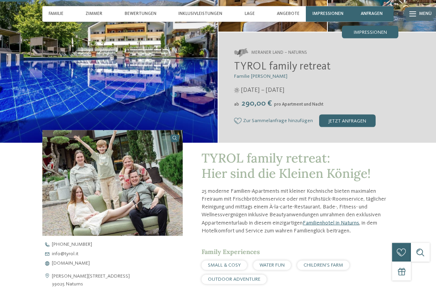
scroll to position [0, 0]
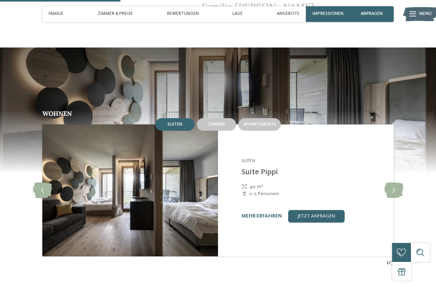
scroll to position [593, 0]
